Goal: Find specific page/section

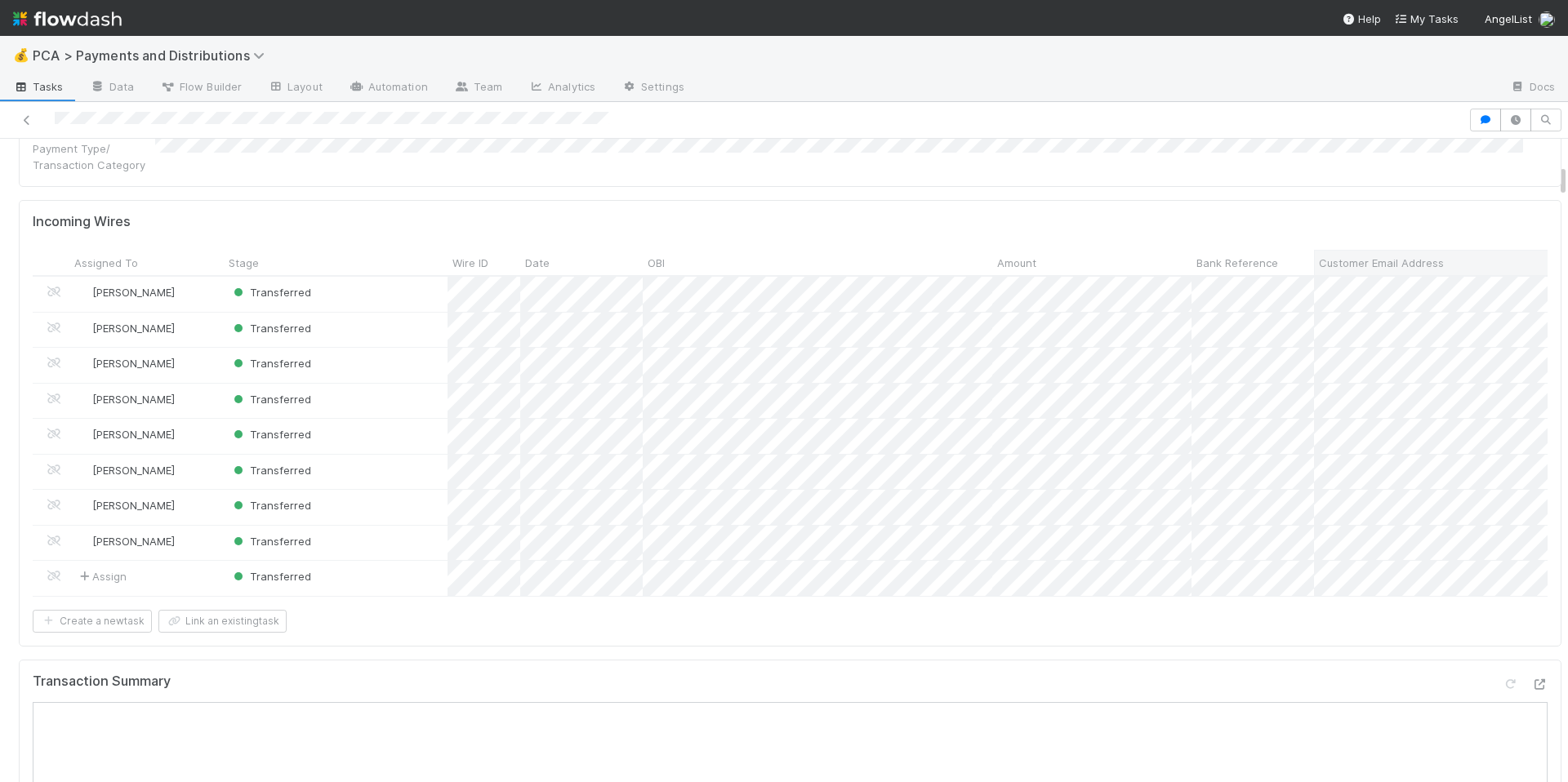
scroll to position [524, 0]
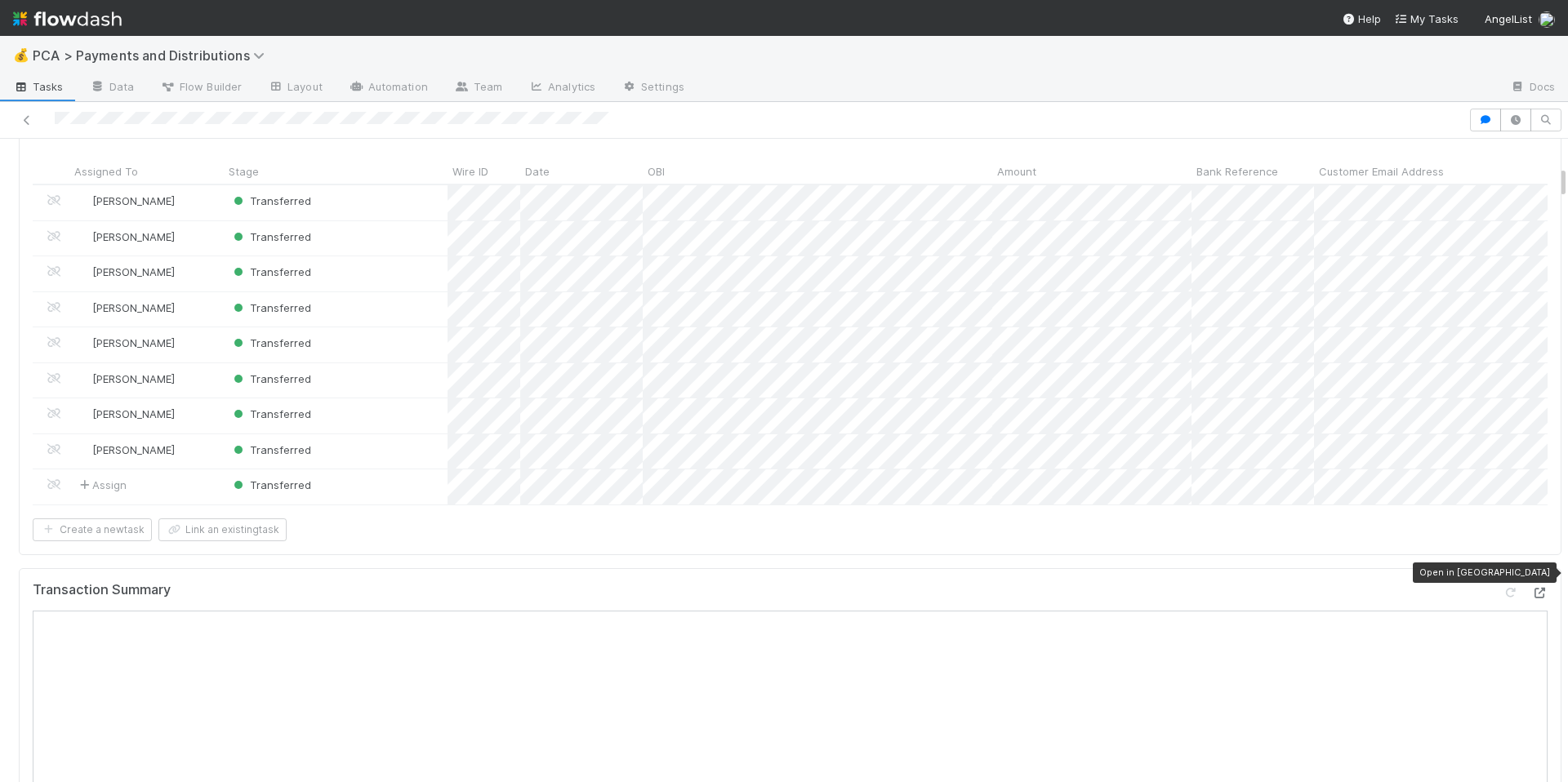
click at [1531, 588] on icon at bounding box center [1540, 593] width 17 height 11
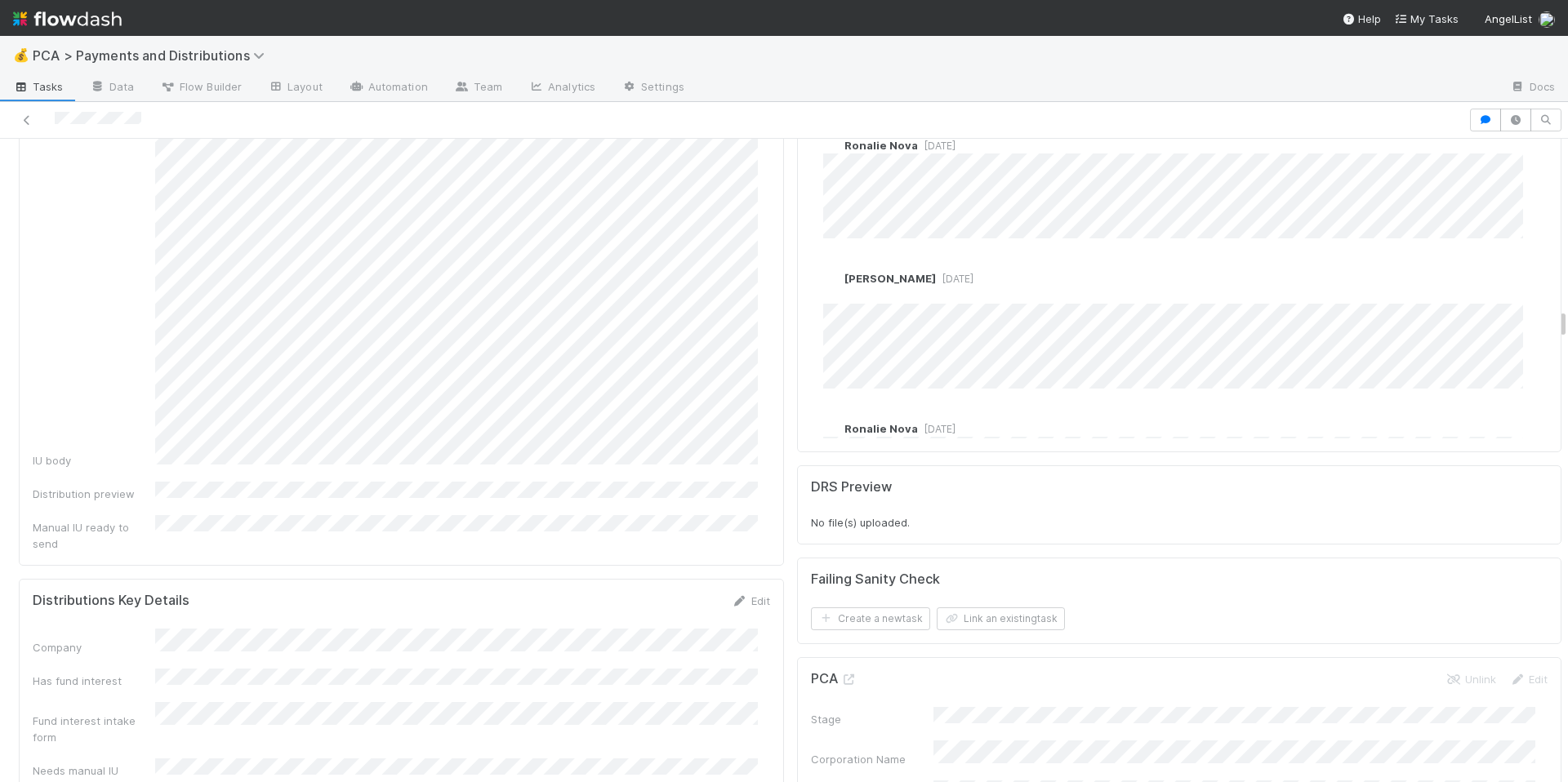
scroll to position [4007, 0]
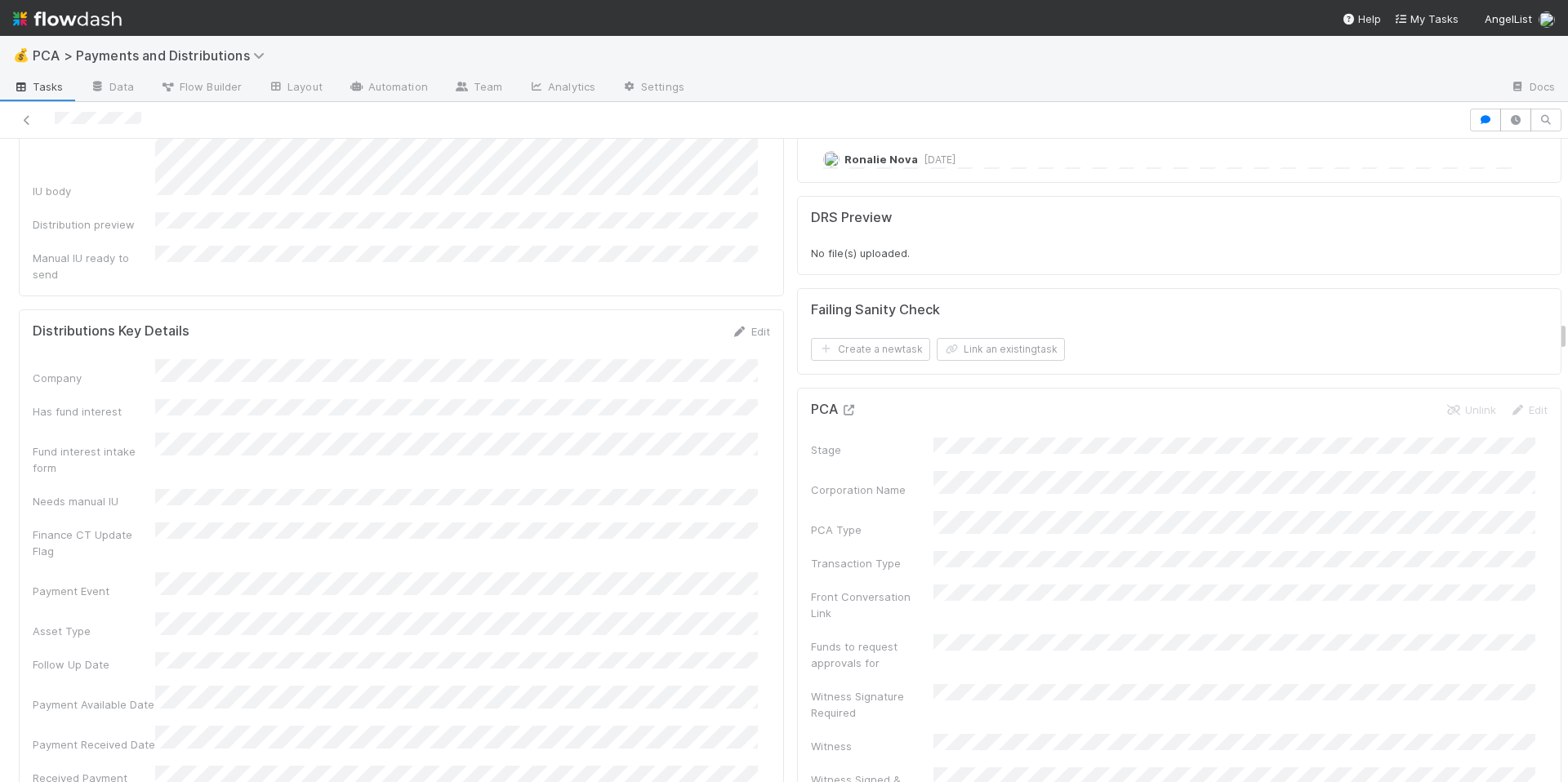
click at [841, 405] on icon at bounding box center [850, 410] width 17 height 11
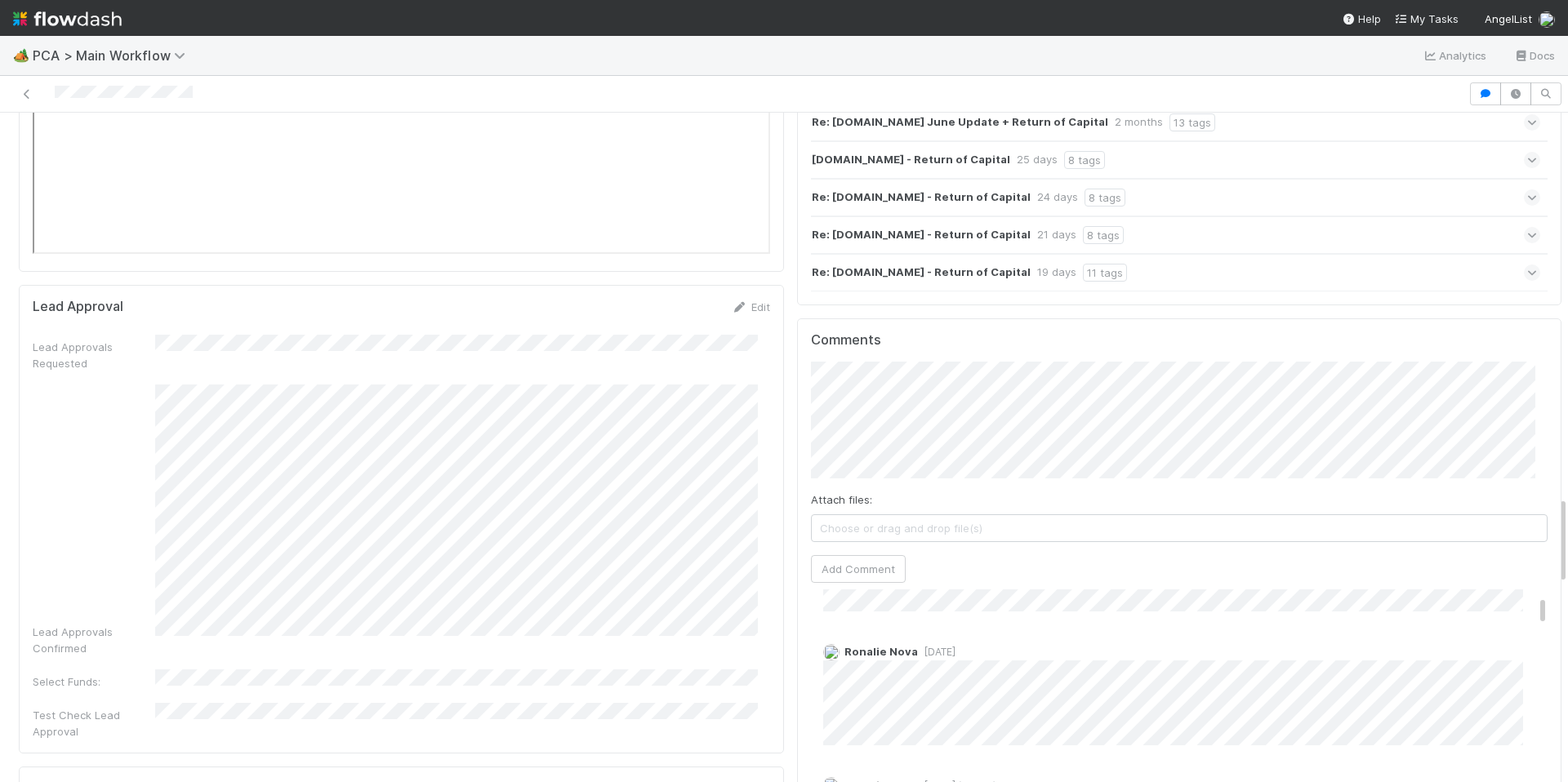
scroll to position [127, 0]
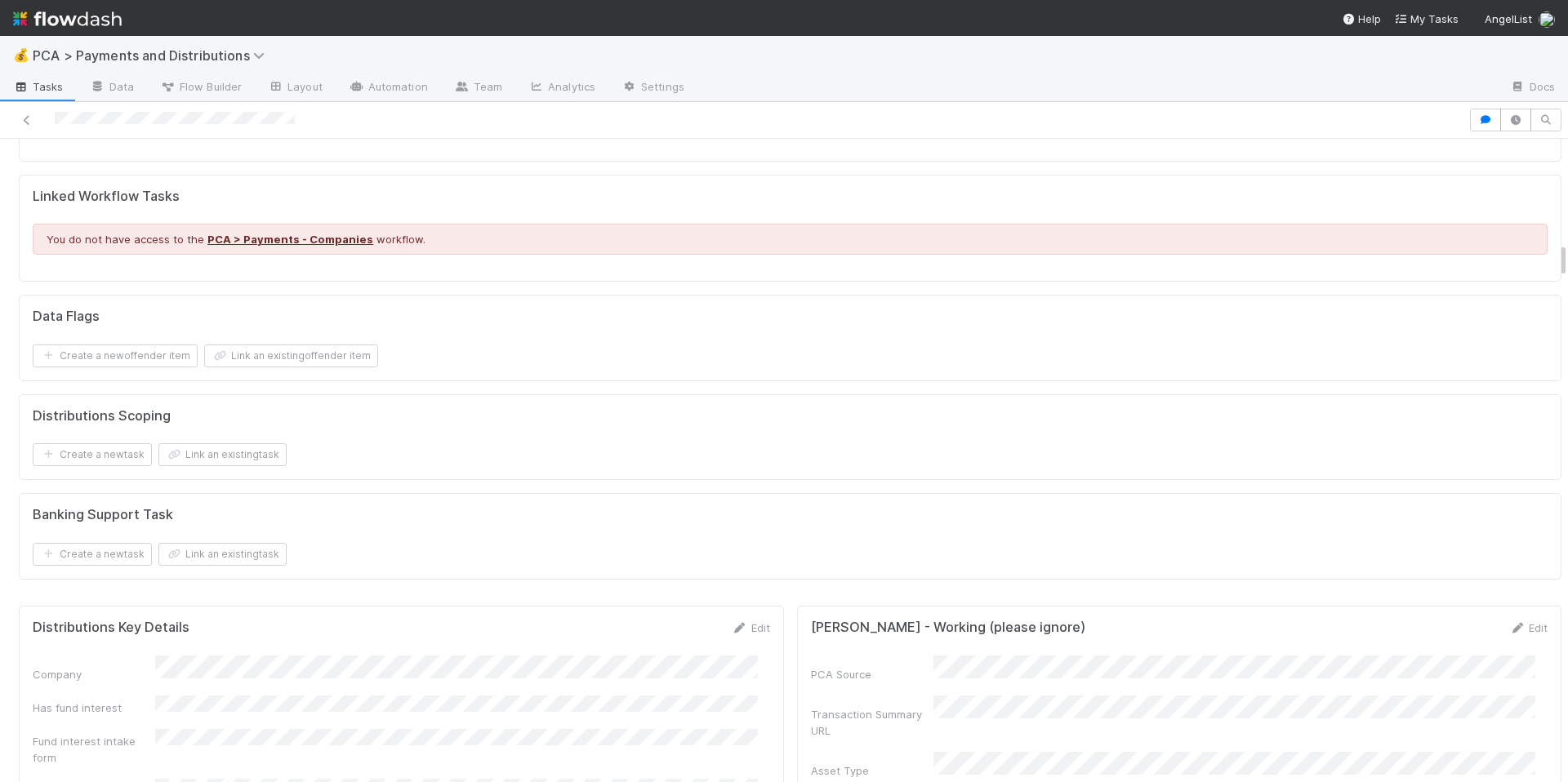
scroll to position [1757, 0]
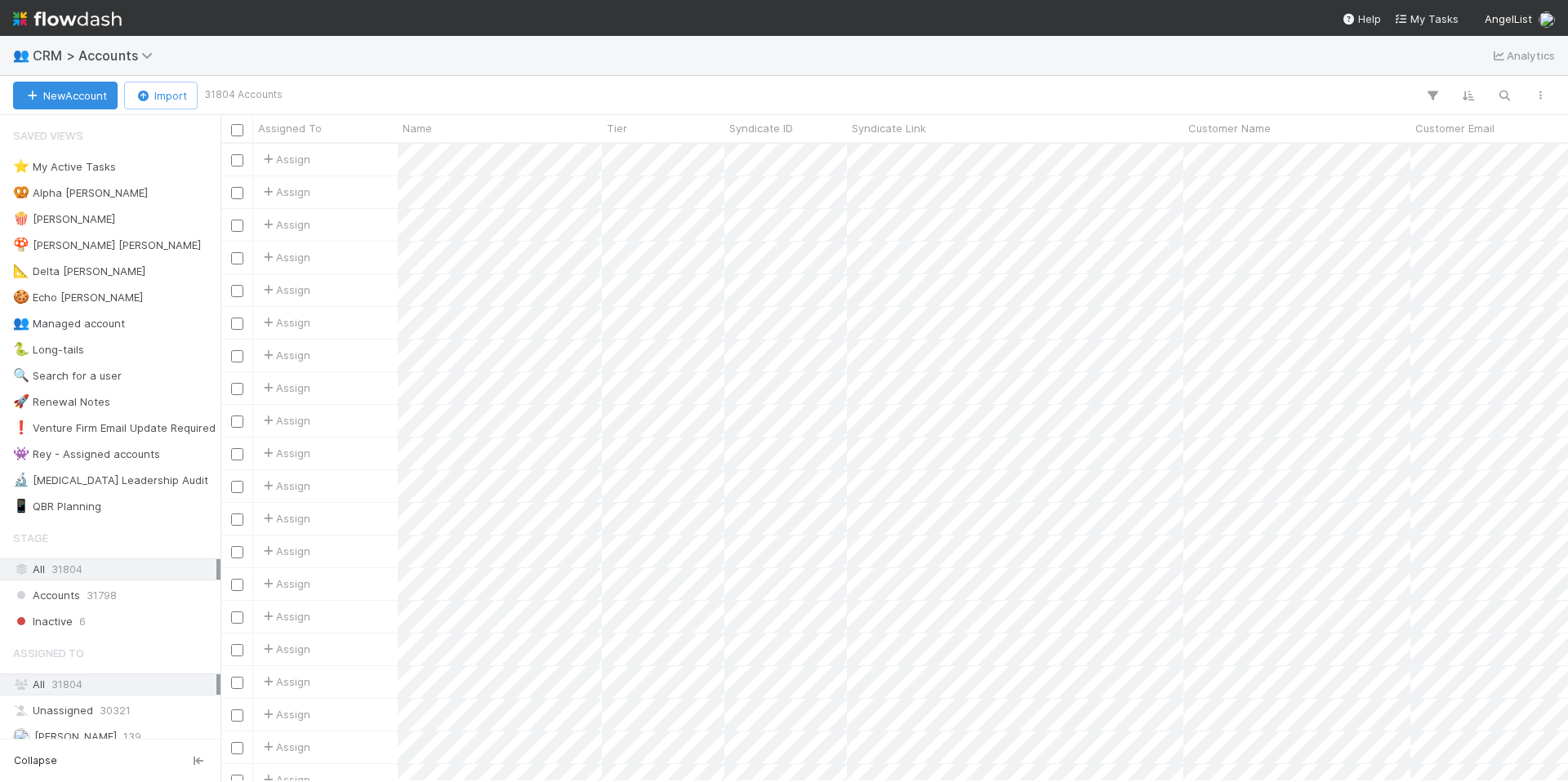
scroll to position [625, 1335]
click at [1498, 96] on icon "button" at bounding box center [1504, 95] width 17 height 15
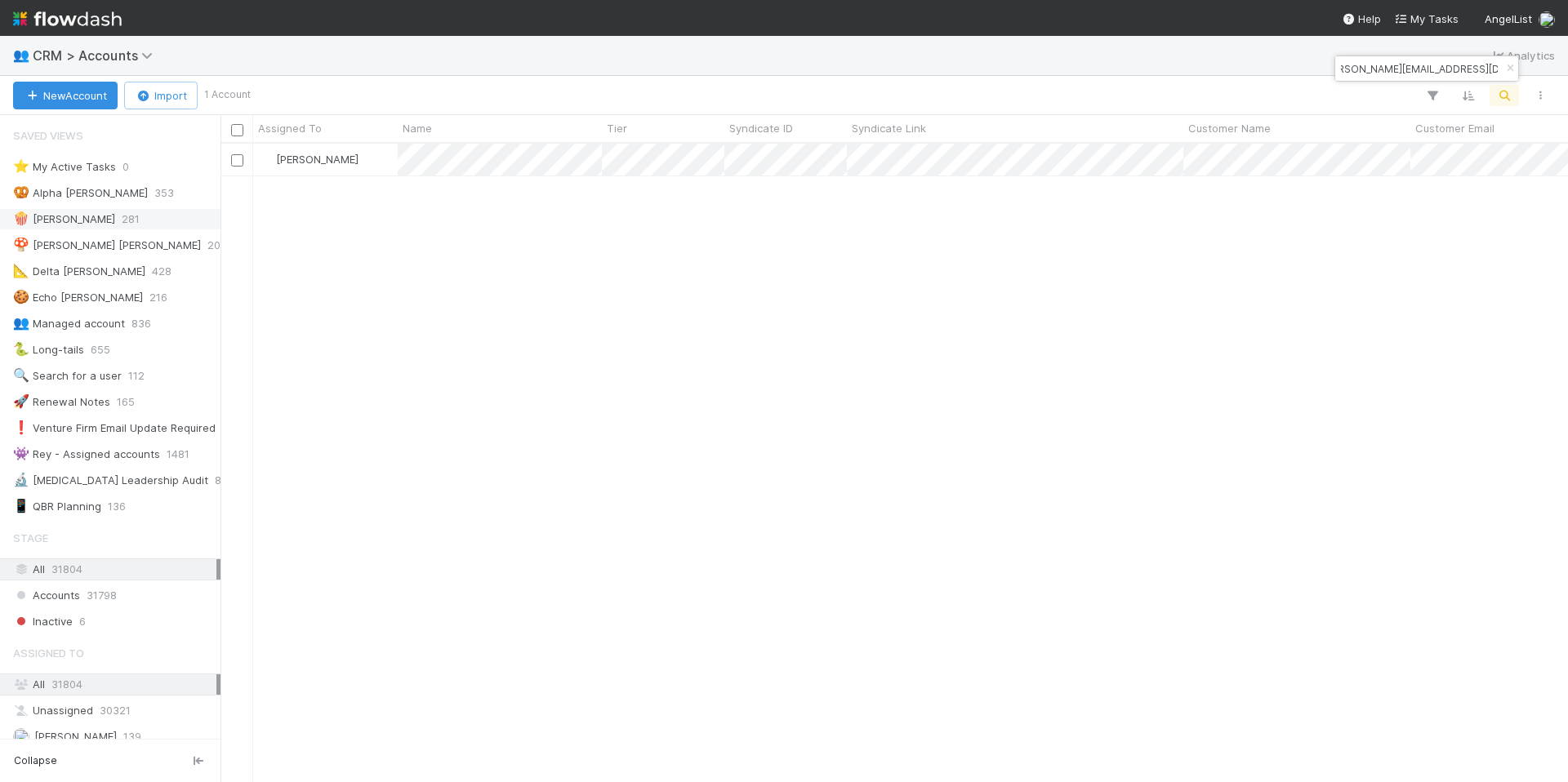
type input "[PERSON_NAME][EMAIL_ADDRESS][DOMAIN_NAME]"
